Goal: Task Accomplishment & Management: Manage account settings

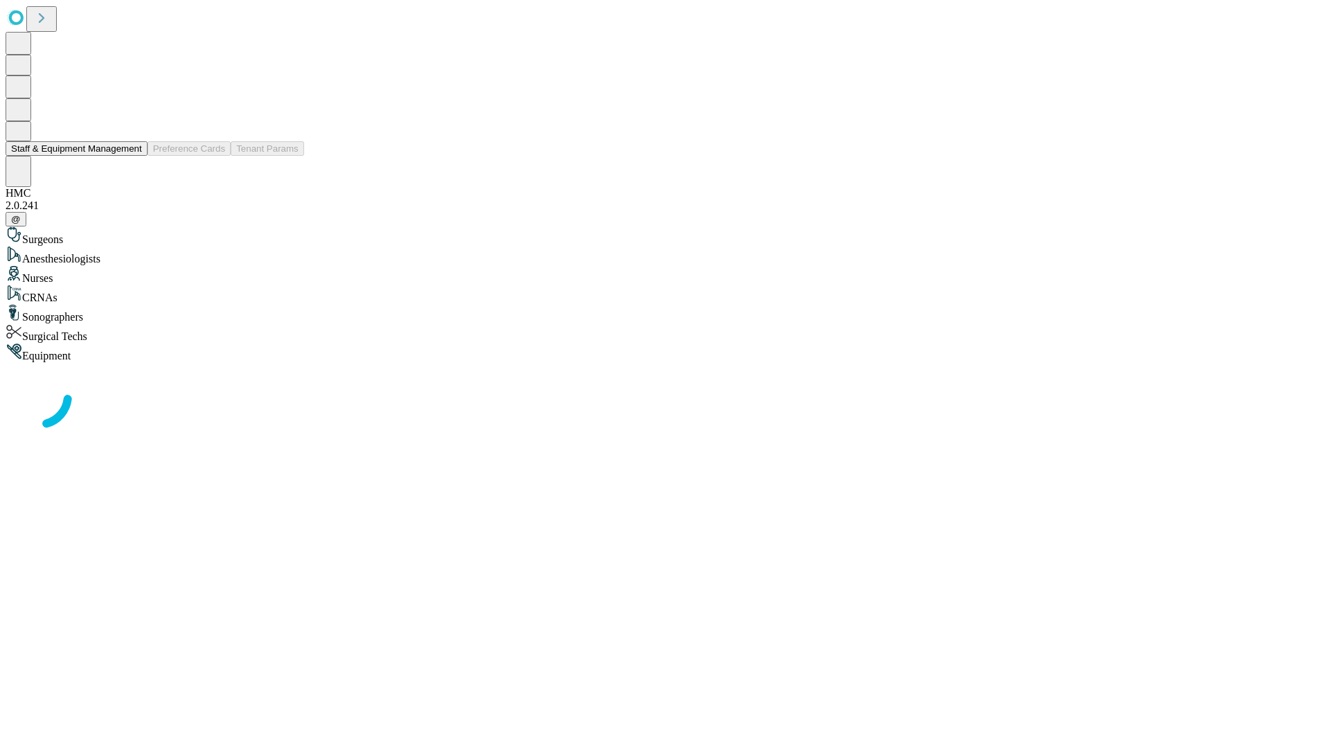
click at [132, 156] on button "Staff & Equipment Management" at bounding box center [77, 148] width 142 height 15
